Goal: Check status

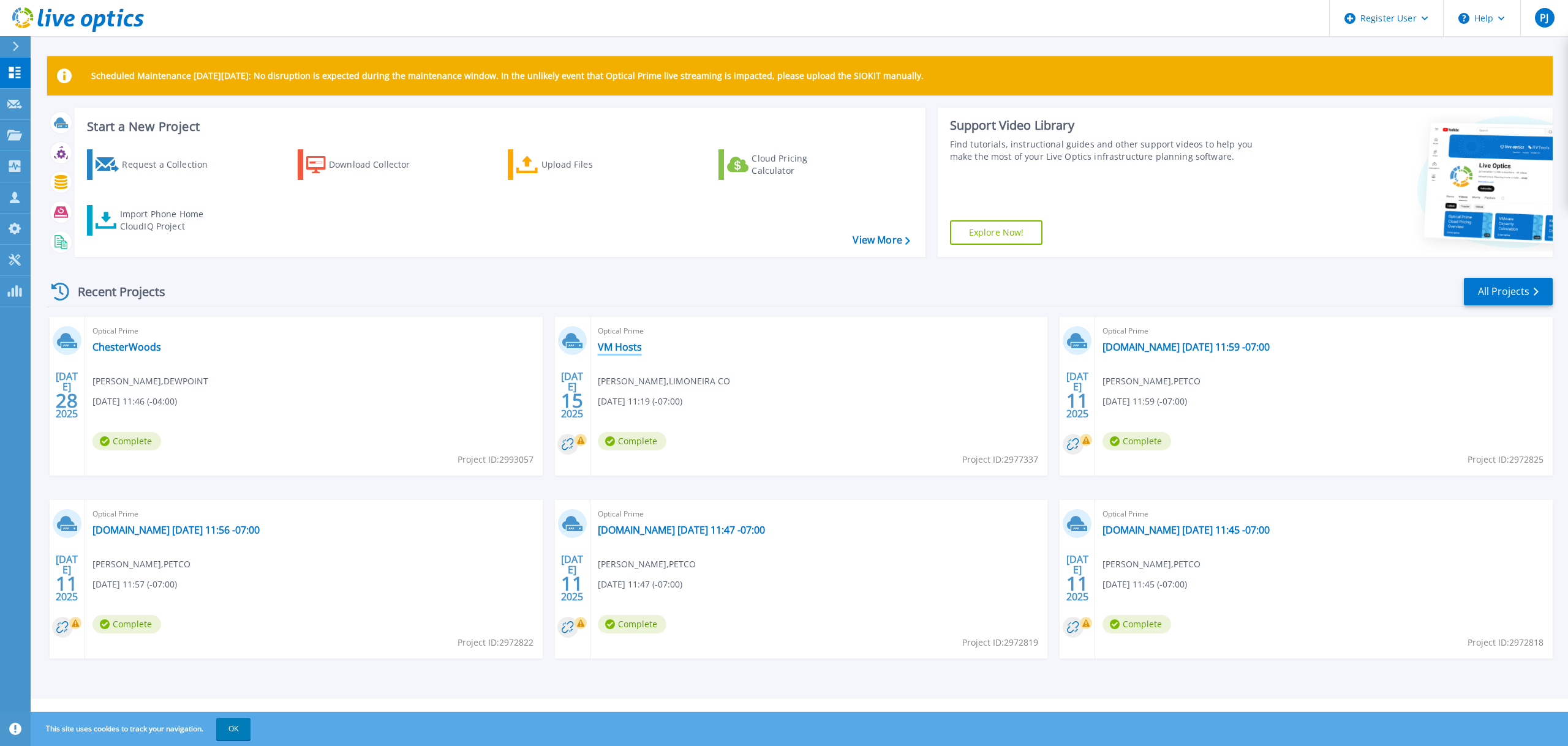
click at [622, 349] on link "VM Hosts" at bounding box center [620, 347] width 44 height 12
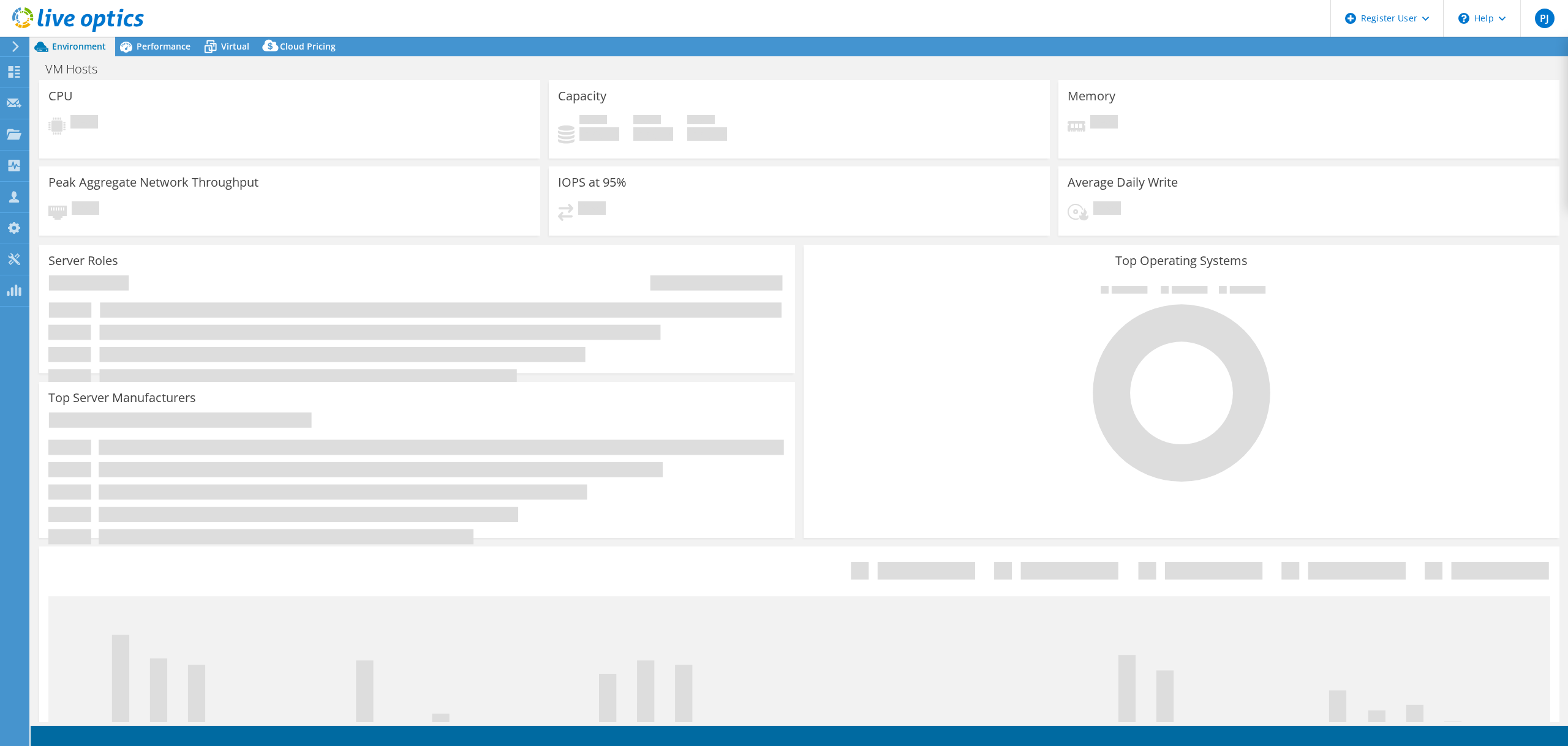
select select "USWest"
select select "USD"
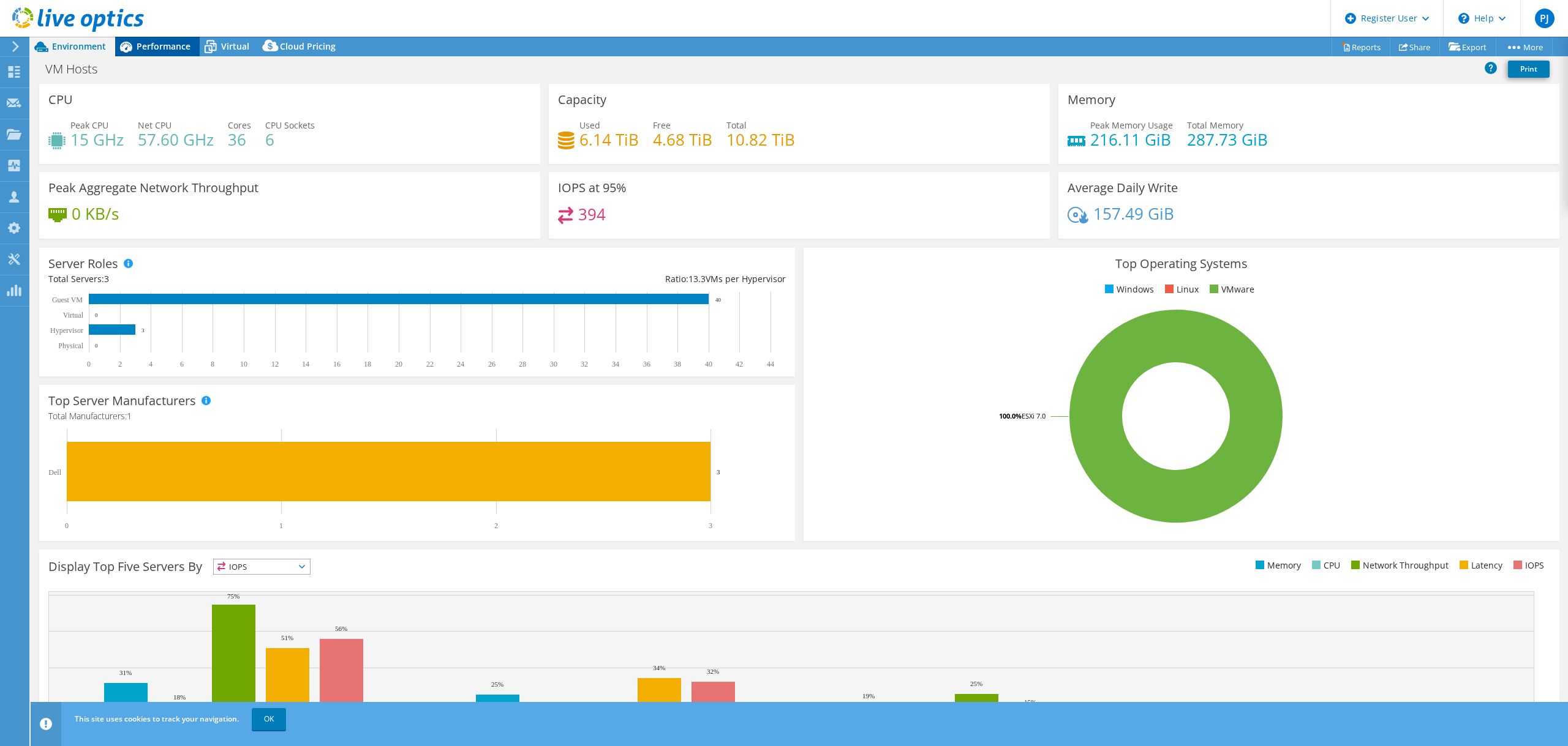
click at [168, 42] on span "Performance" at bounding box center [163, 46] width 54 height 11
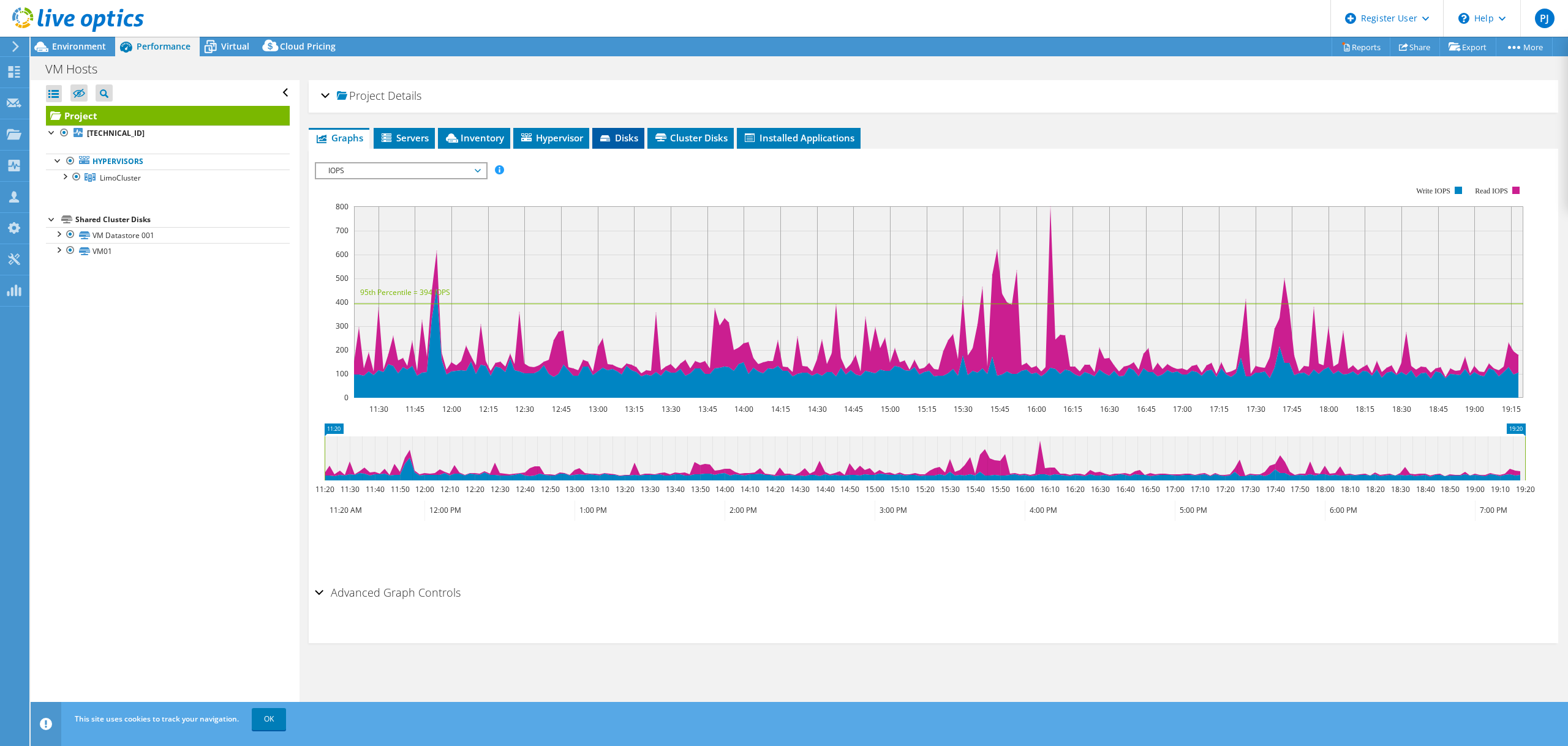
click at [616, 139] on span "Disks" at bounding box center [618, 137] width 40 height 12
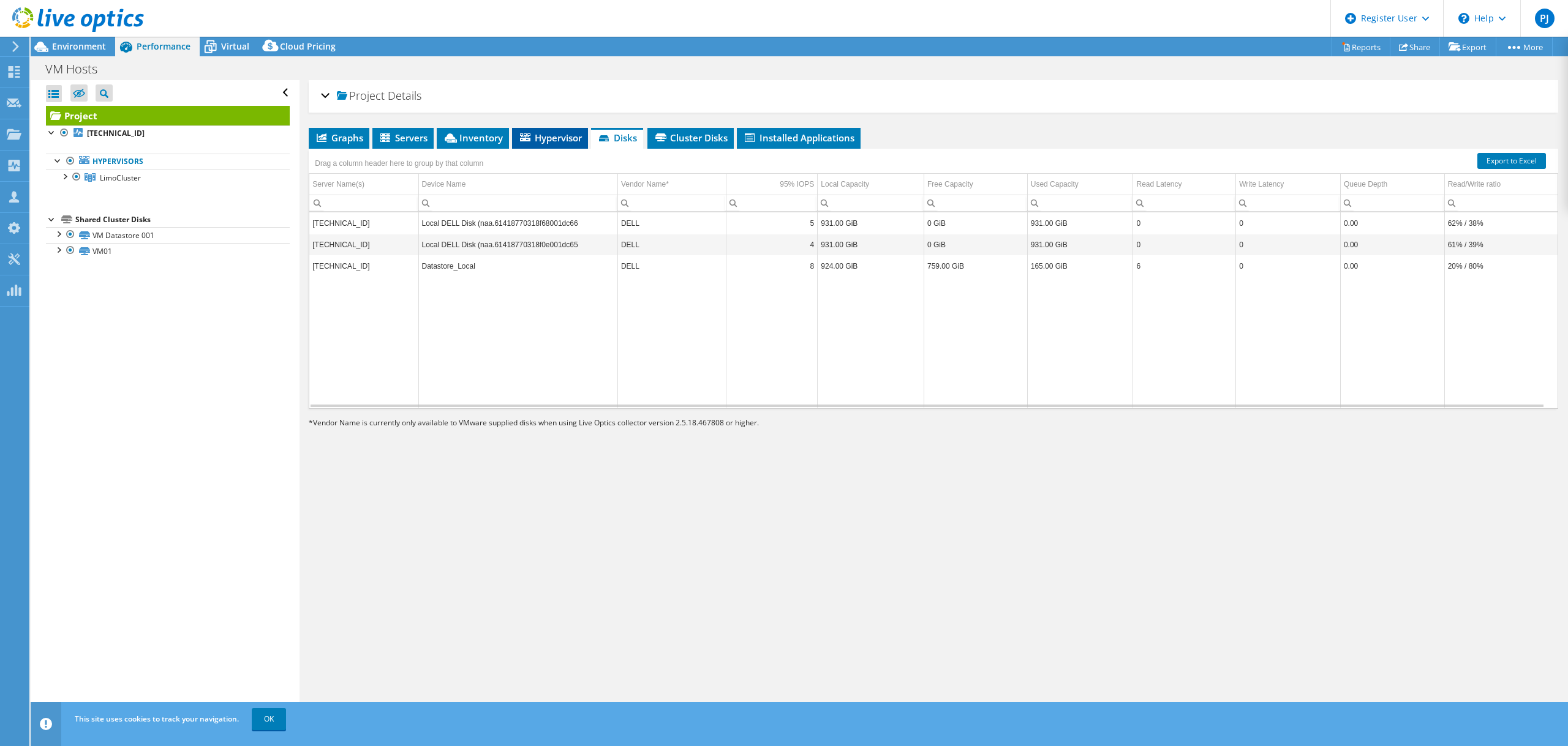
click at [536, 141] on span "Hypervisor" at bounding box center [550, 137] width 64 height 12
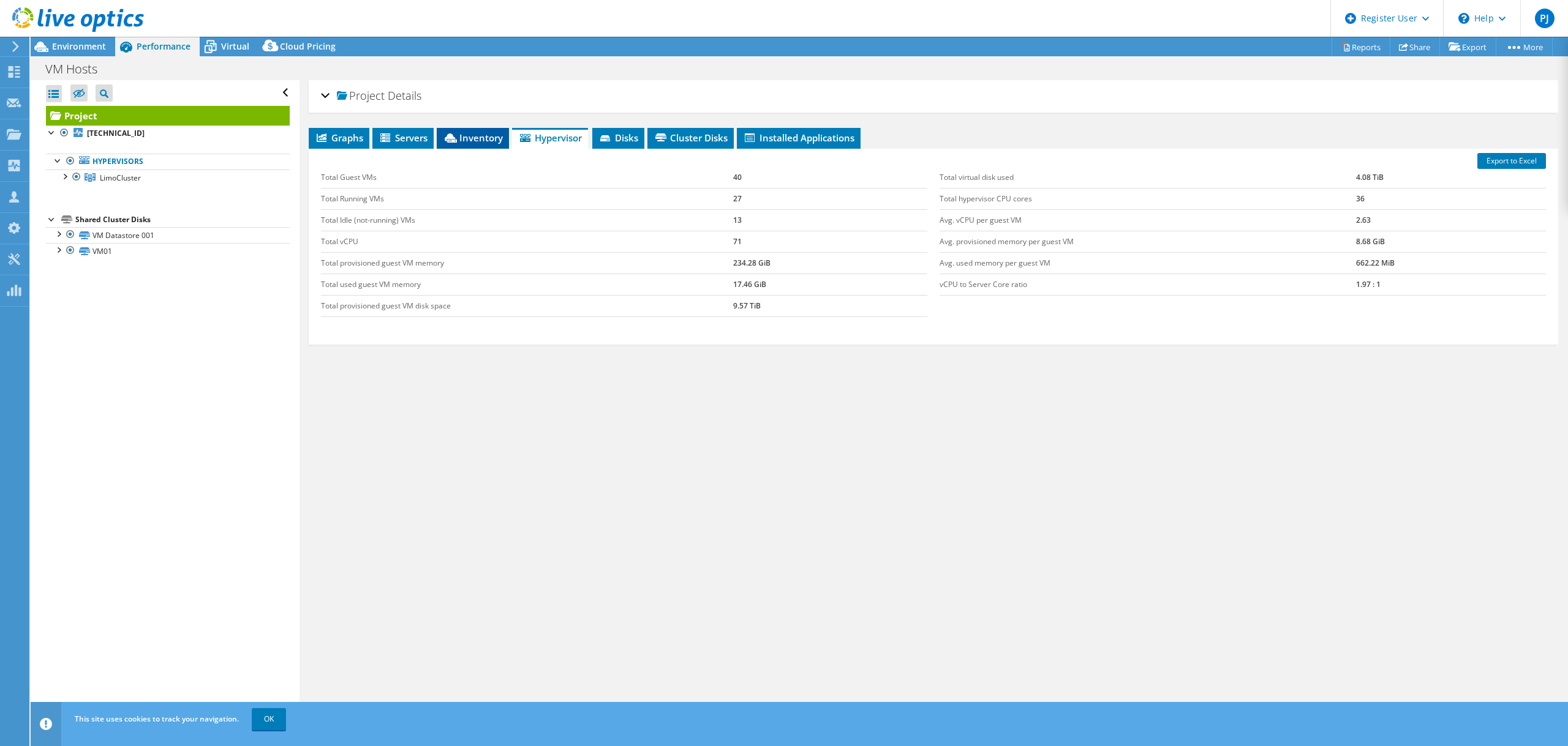
click at [477, 136] on span "Inventory" at bounding box center [473, 137] width 60 height 12
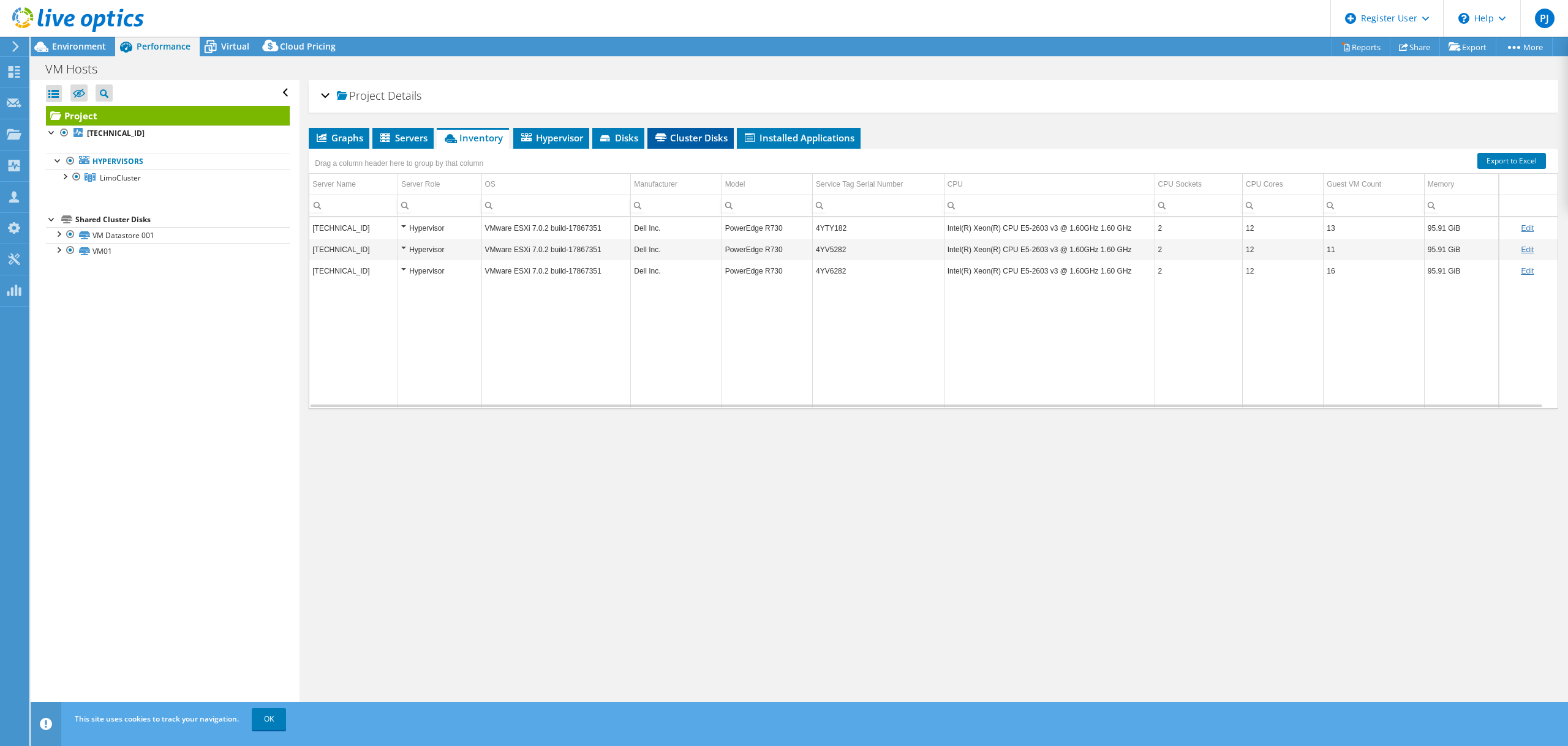
click at [690, 135] on span "Cluster Disks" at bounding box center [690, 137] width 74 height 12
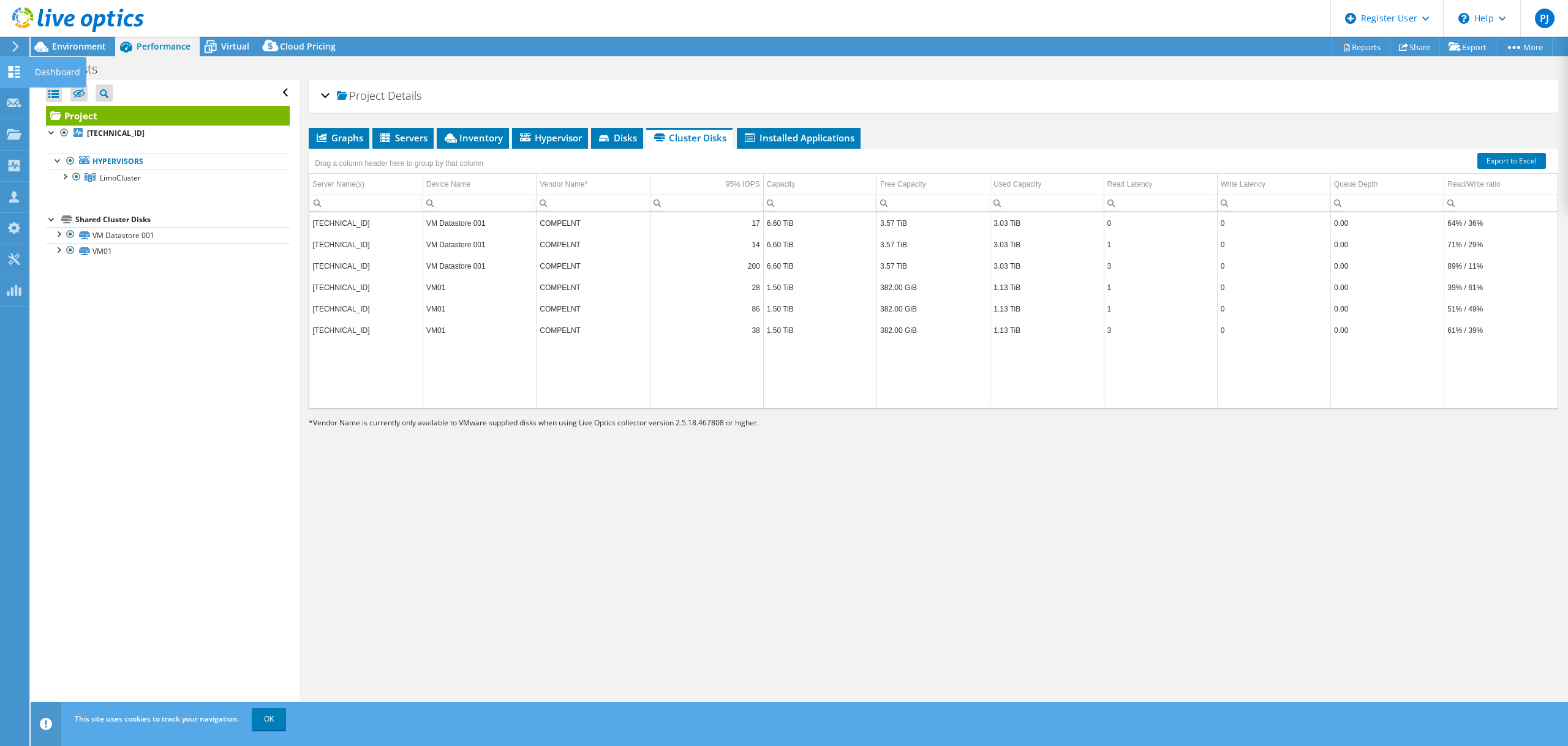
click at [19, 76] on use at bounding box center [15, 72] width 11 height 11
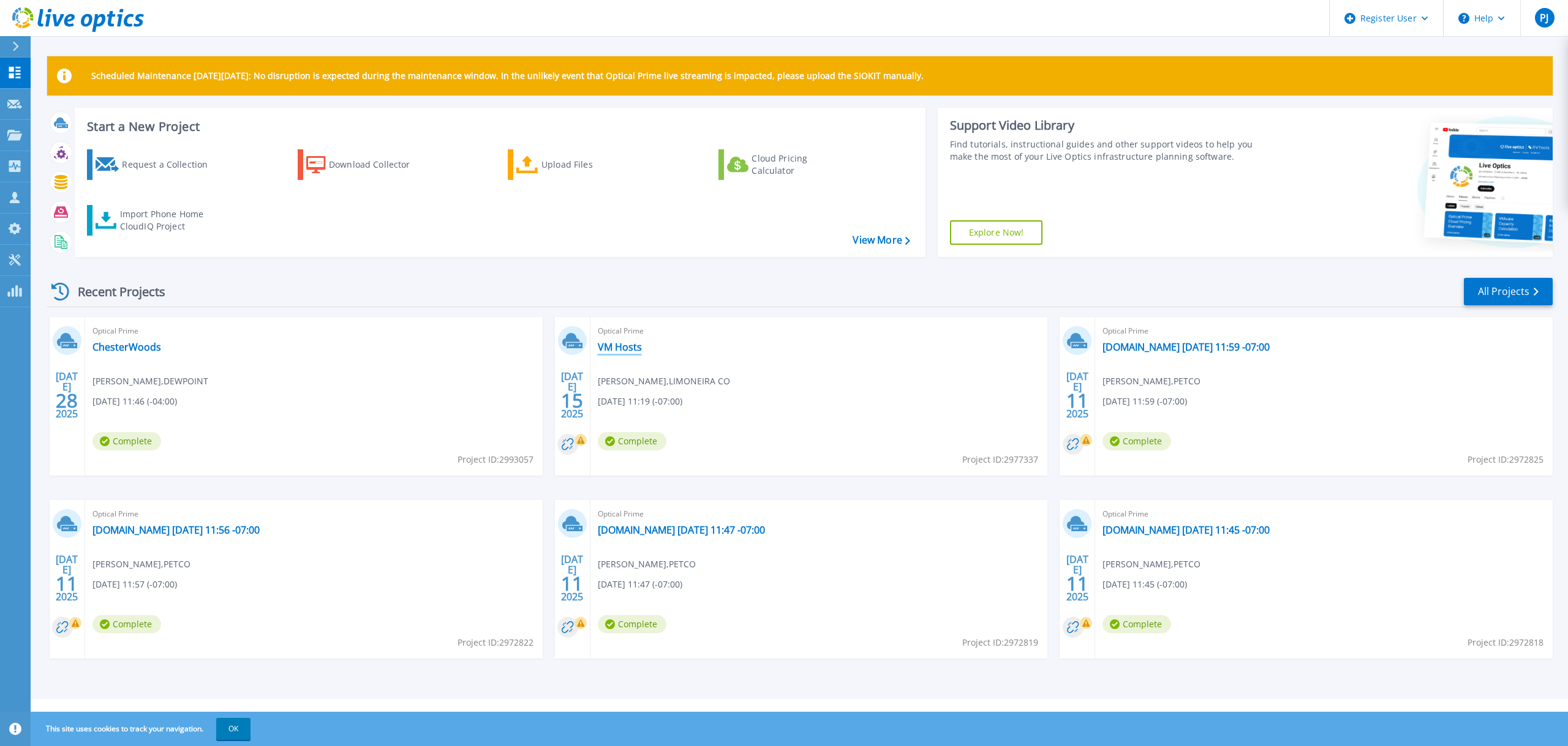
click at [624, 349] on link "VM Hosts" at bounding box center [620, 347] width 44 height 12
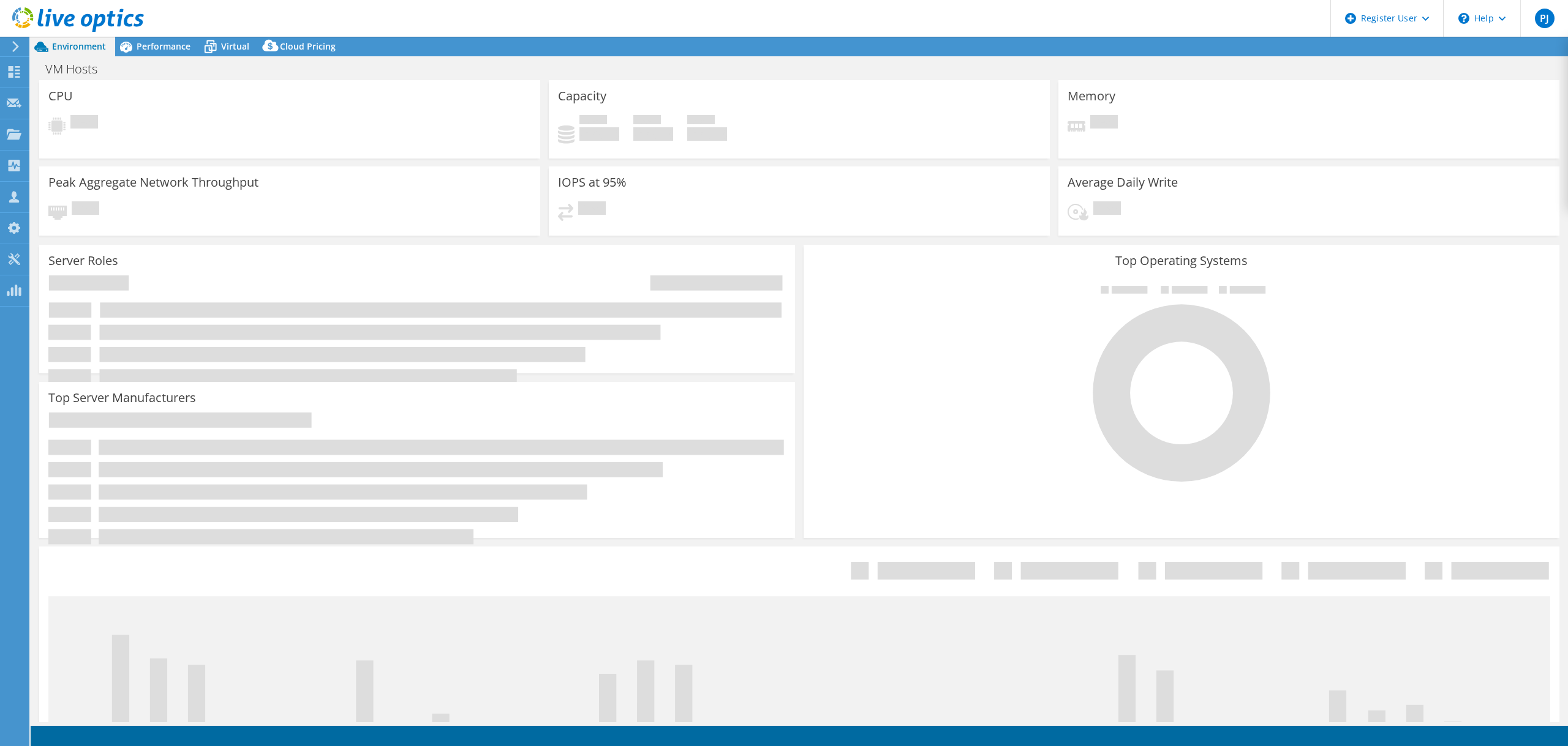
select select "USD"
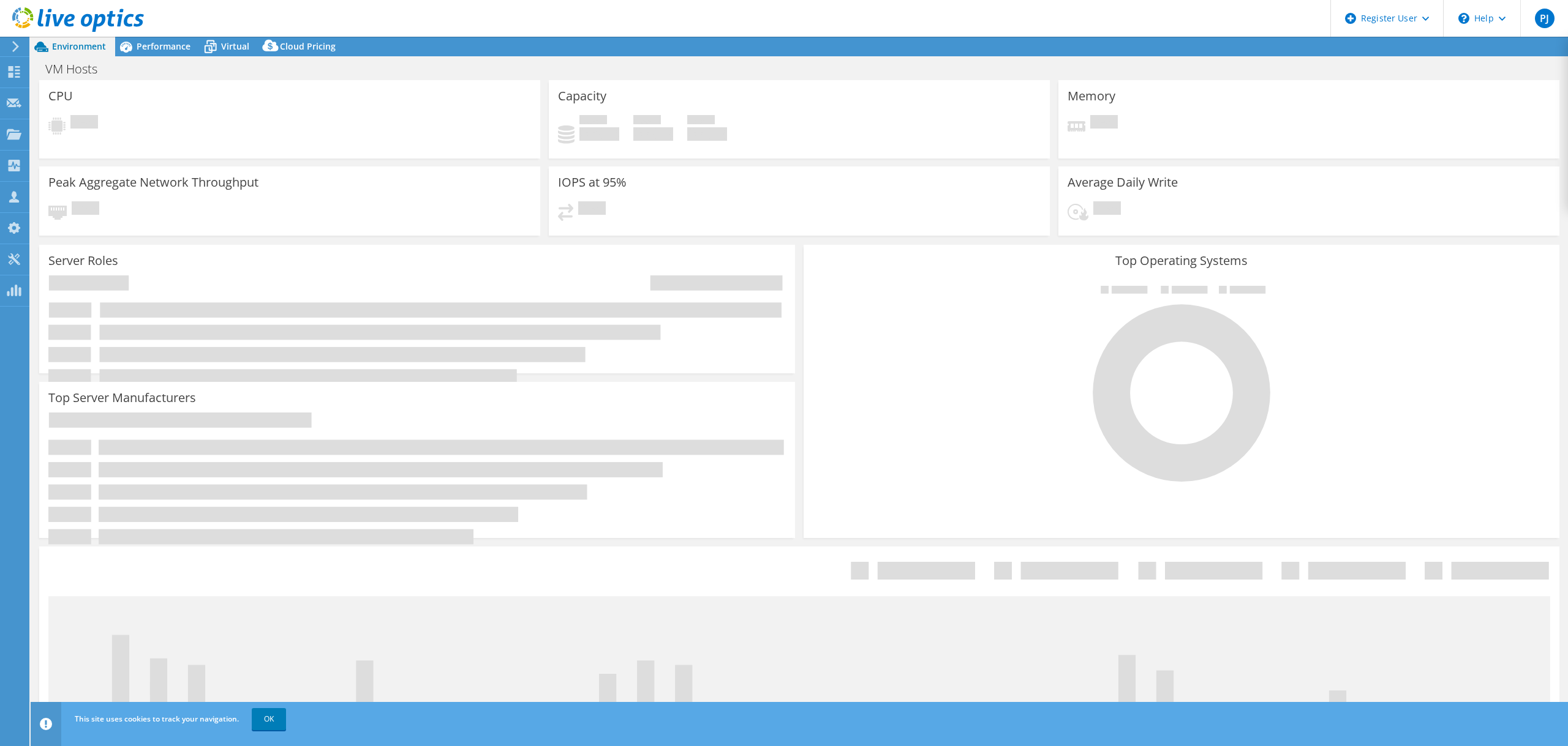
select select "USWest"
